Goal: Task Accomplishment & Management: Manage account settings

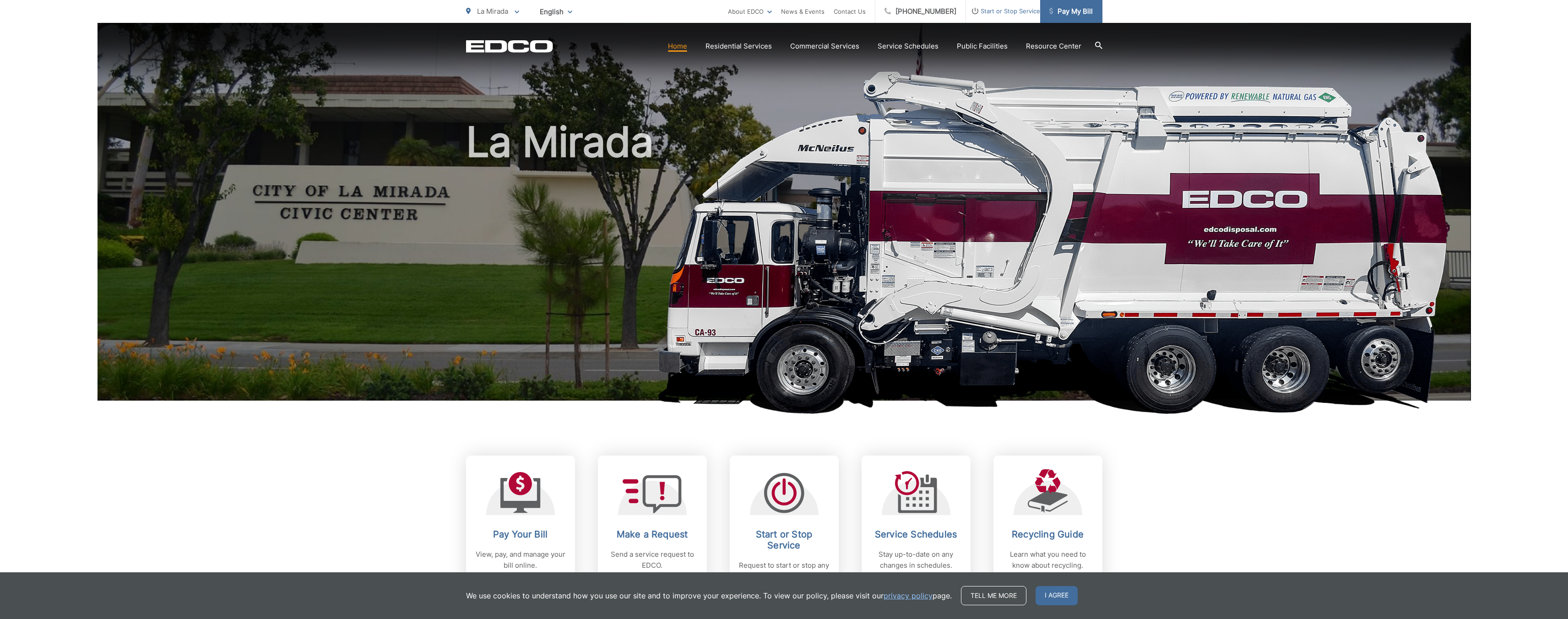
click at [1080, 8] on span "Pay My Bill" at bounding box center [1071, 11] width 44 height 11
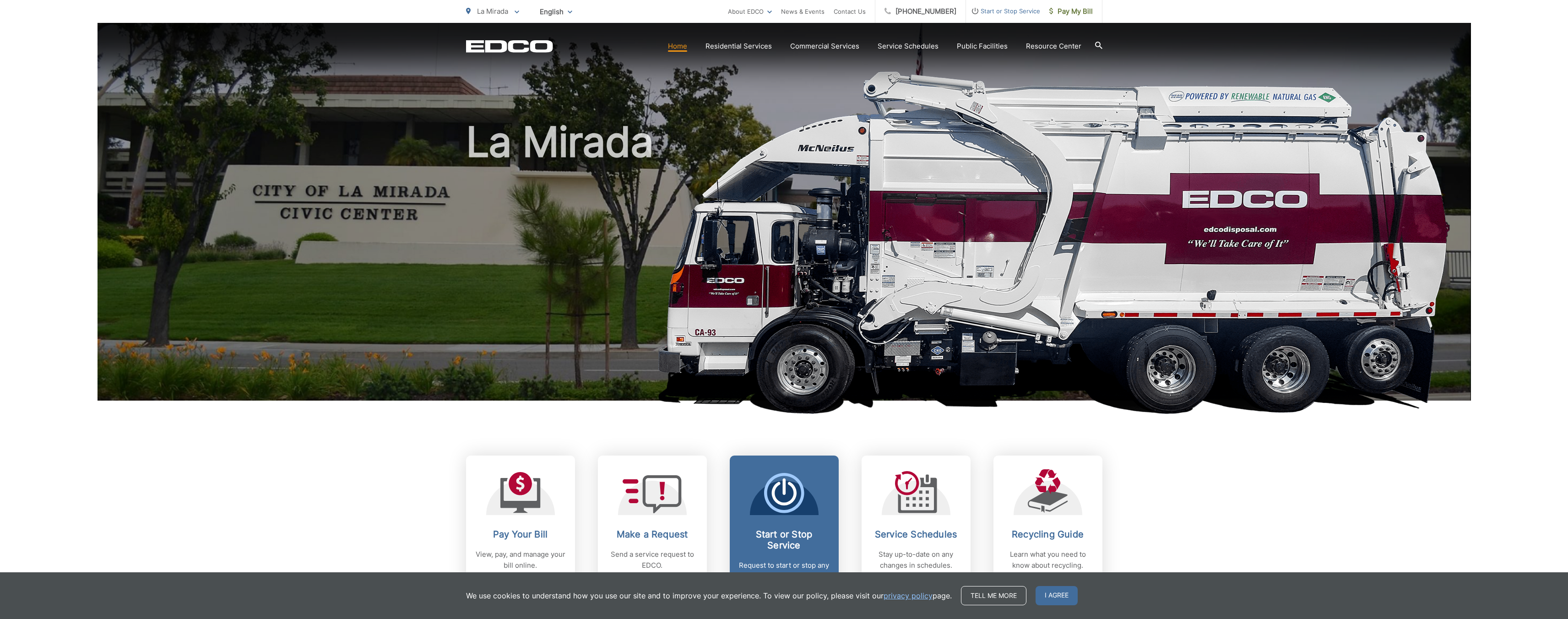
click at [815, 531] on h2 "Start or Stop Service" at bounding box center [784, 540] width 91 height 22
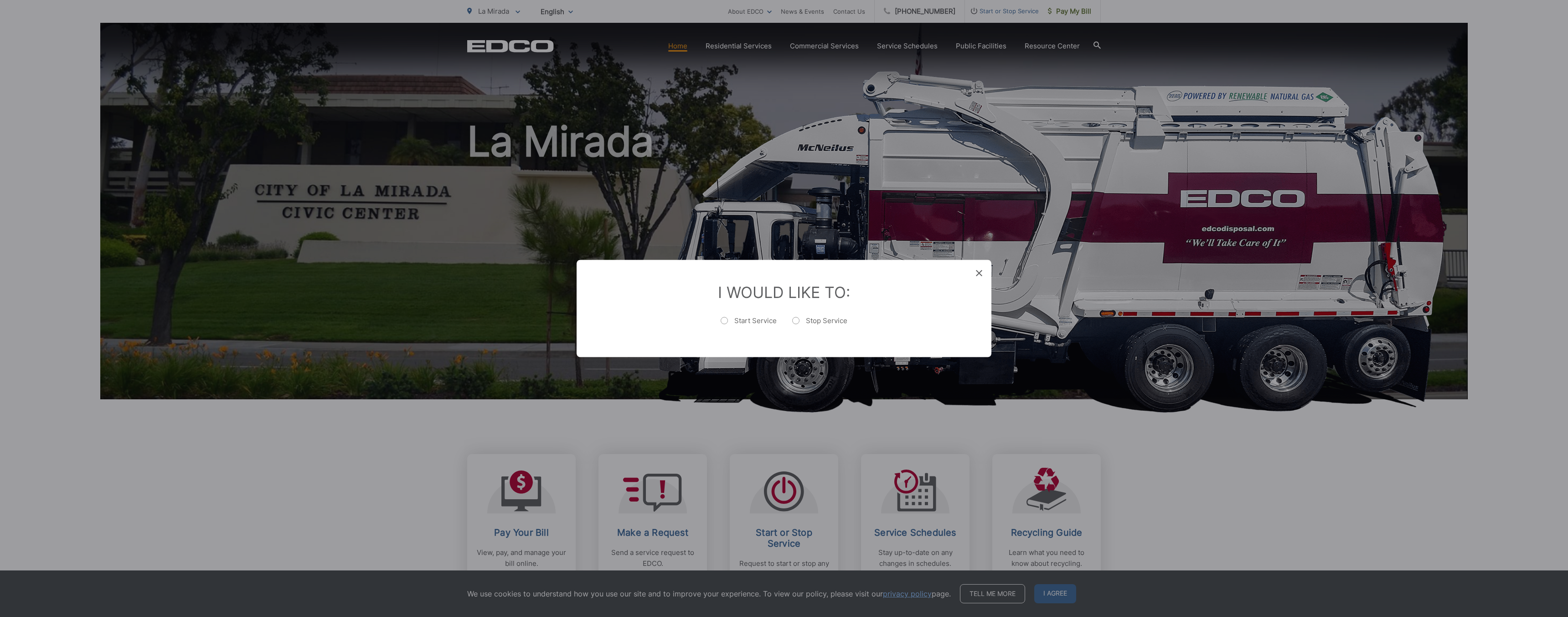
click at [810, 324] on label "Stop Service" at bounding box center [820, 325] width 56 height 18
radio input "true"
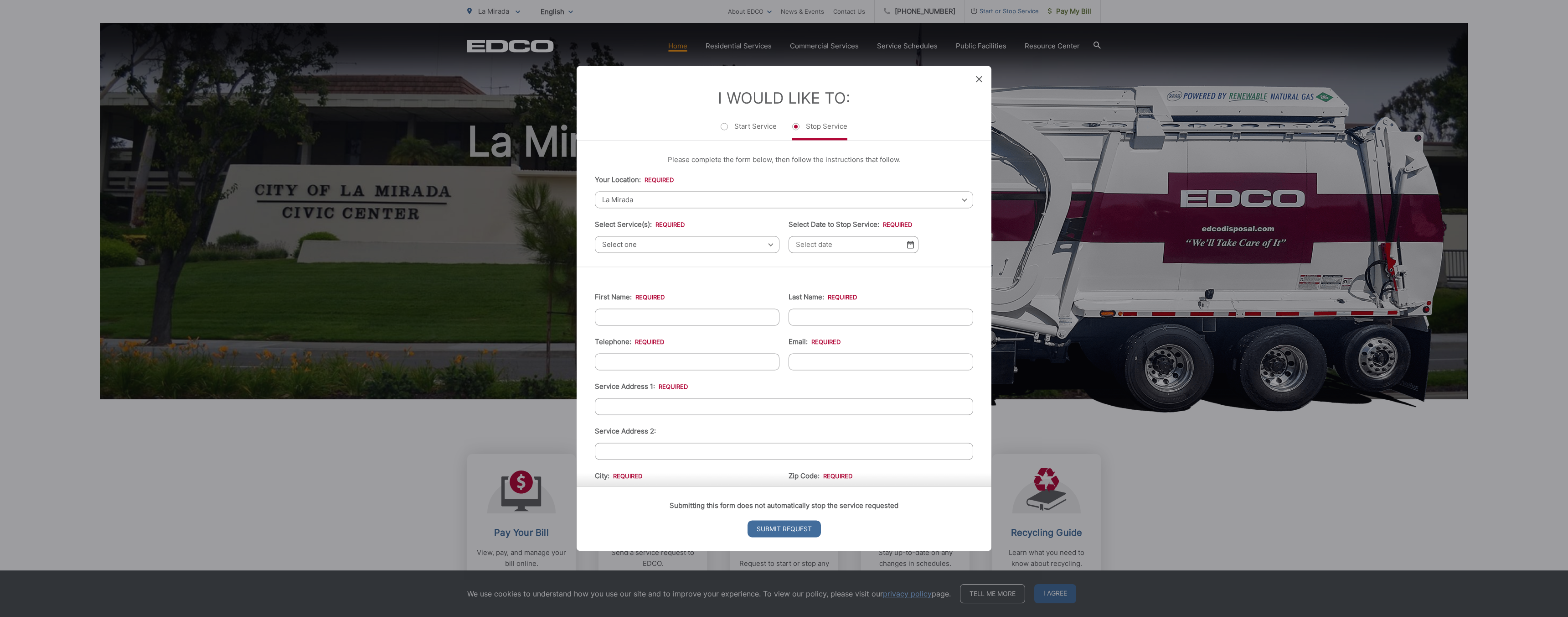
click at [982, 79] on icon at bounding box center [979, 79] width 6 height 6
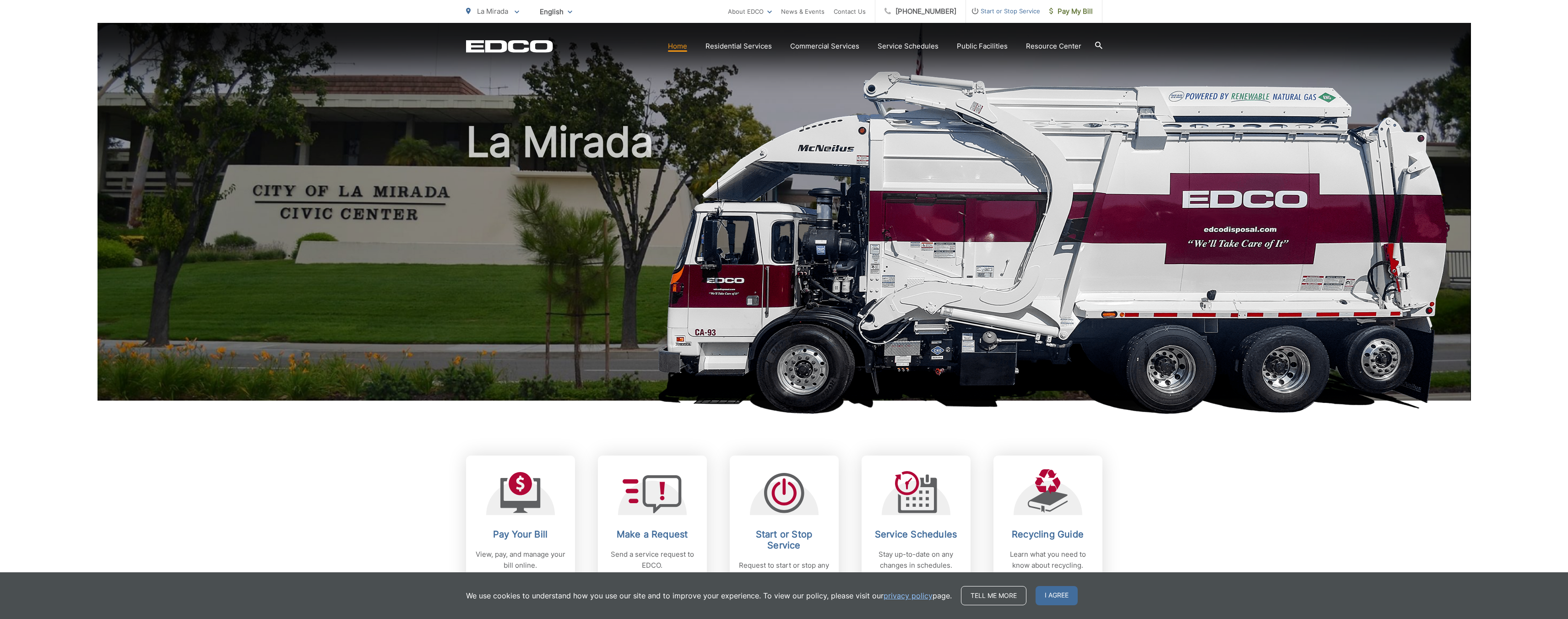
click at [515, 13] on icon at bounding box center [517, 12] width 5 height 3
